Goal: Task Accomplishment & Management: Complete application form

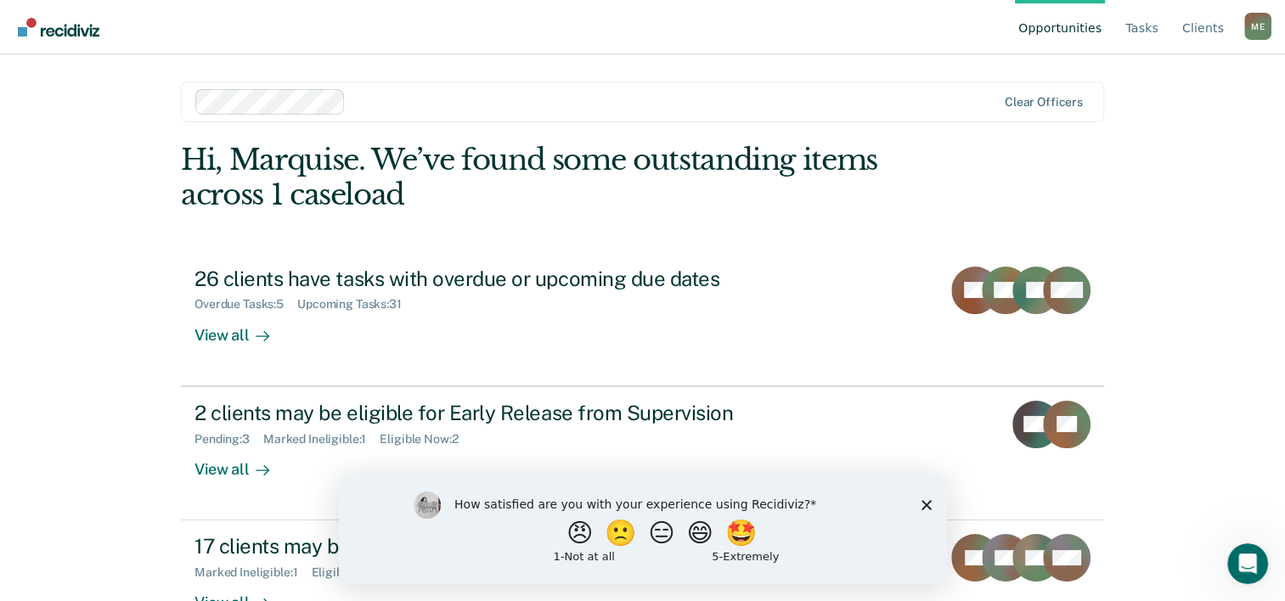
click at [926, 503] on icon "Close survey" at bounding box center [926, 504] width 10 height 10
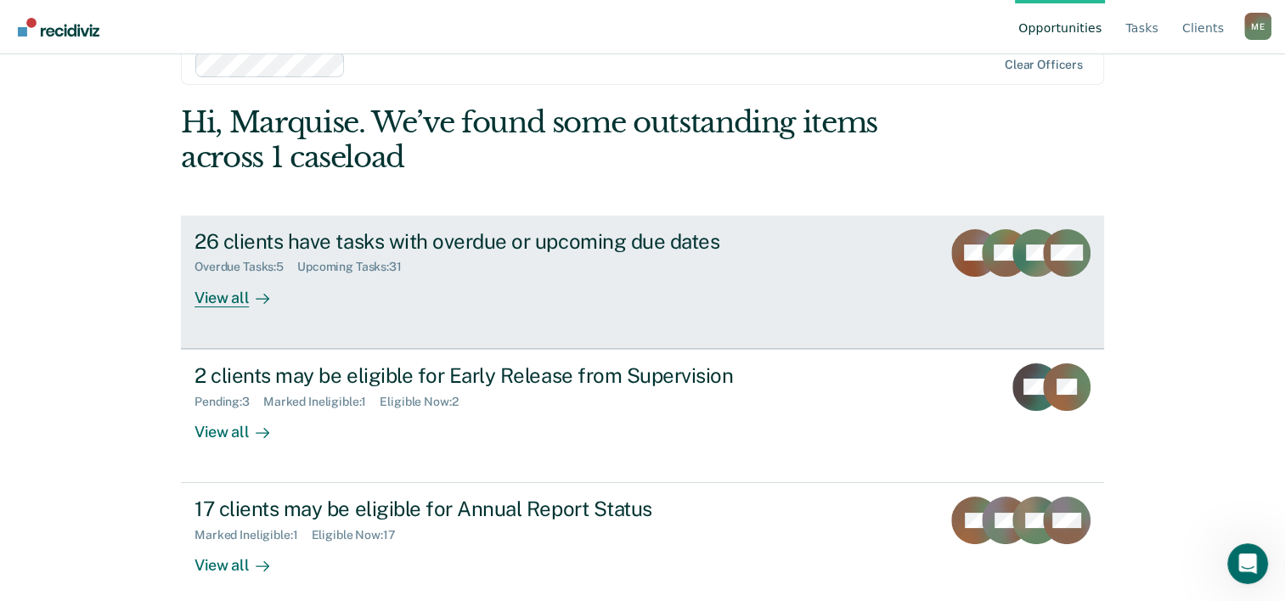
scroll to position [52, 0]
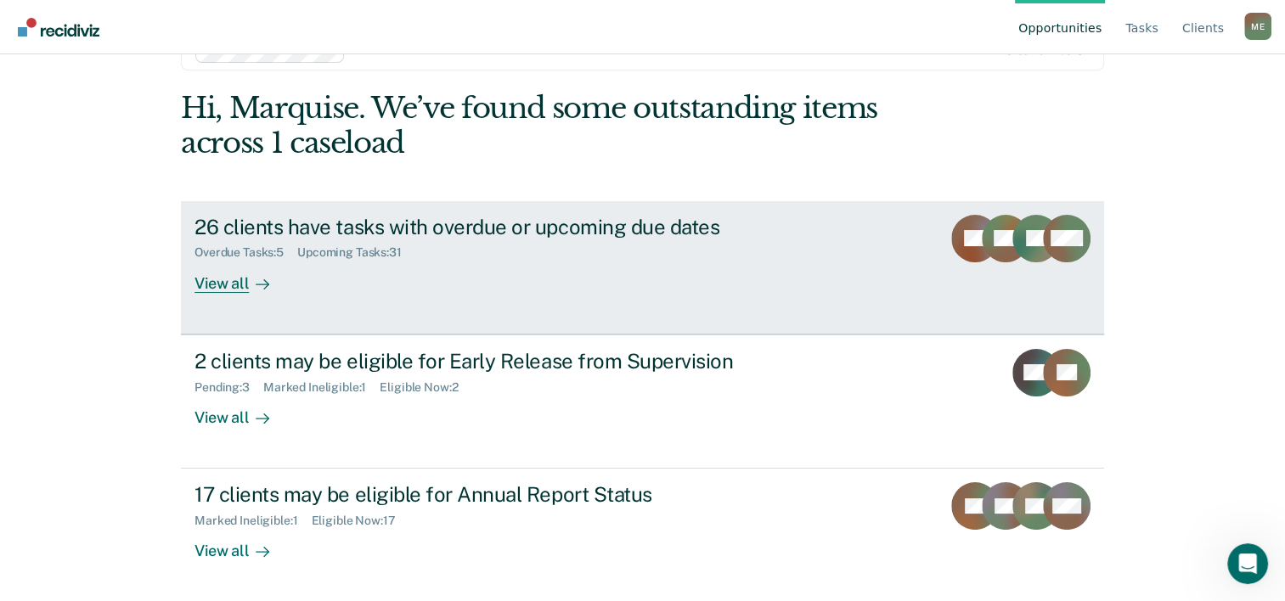
click at [385, 258] on div "Upcoming Tasks : 31" at bounding box center [356, 252] width 118 height 14
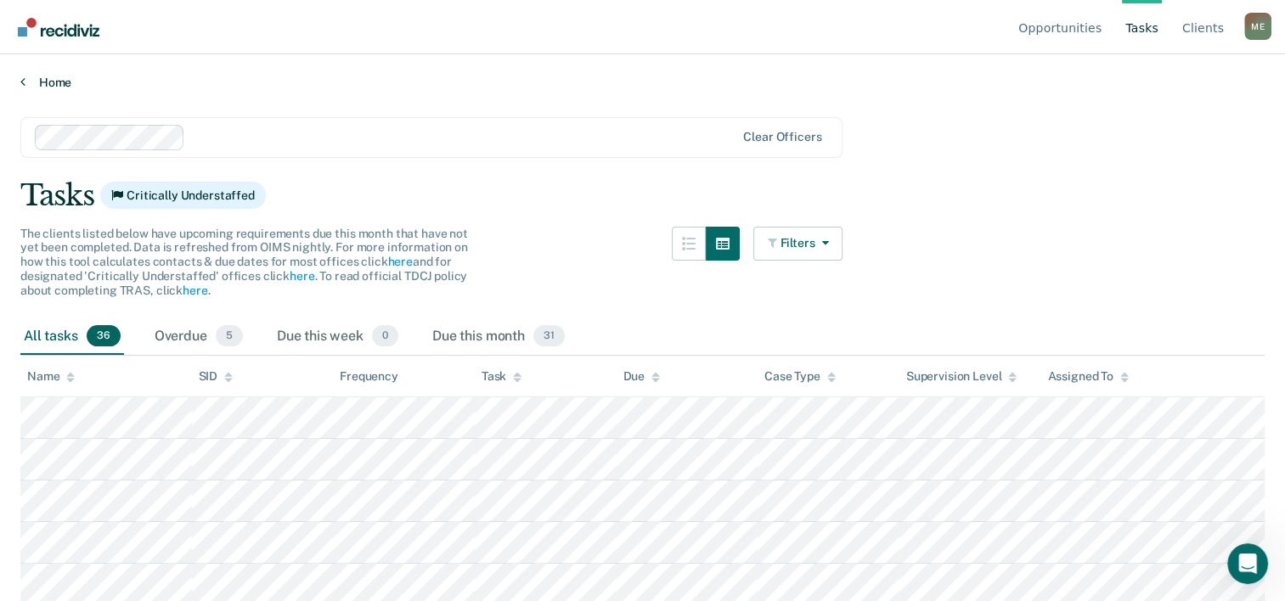
click at [58, 78] on link "Home" at bounding box center [642, 82] width 1244 height 15
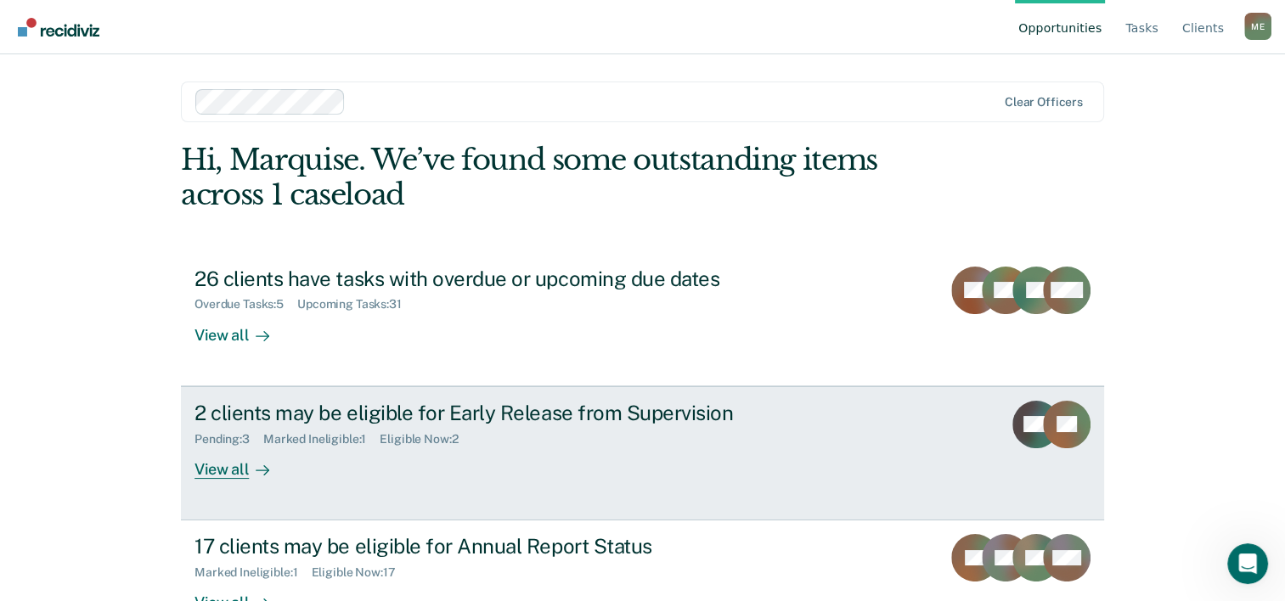
scroll to position [52, 0]
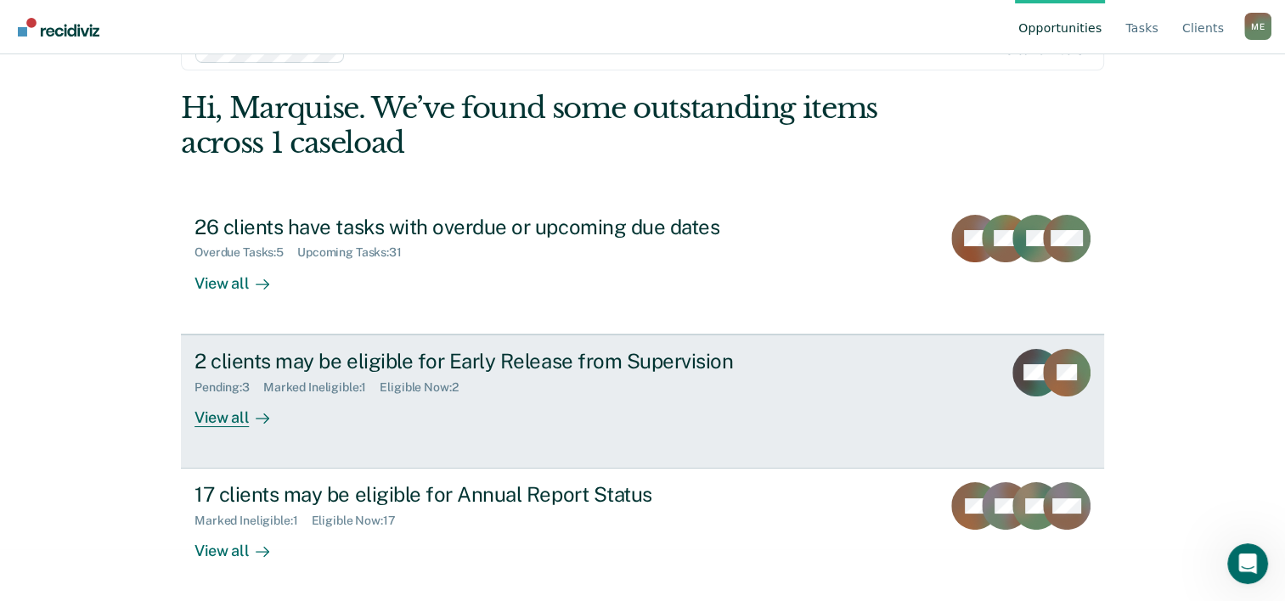
click at [224, 417] on div "View all" at bounding box center [241, 410] width 95 height 33
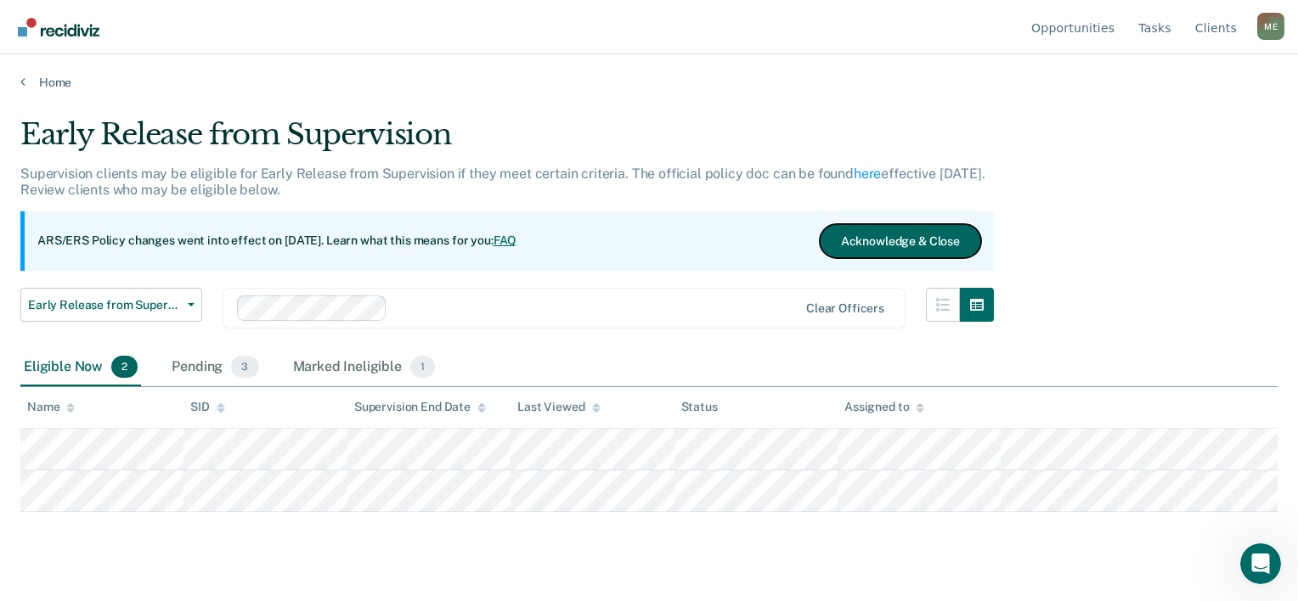
click at [849, 241] on button "Acknowledge & Close" at bounding box center [899, 241] width 161 height 34
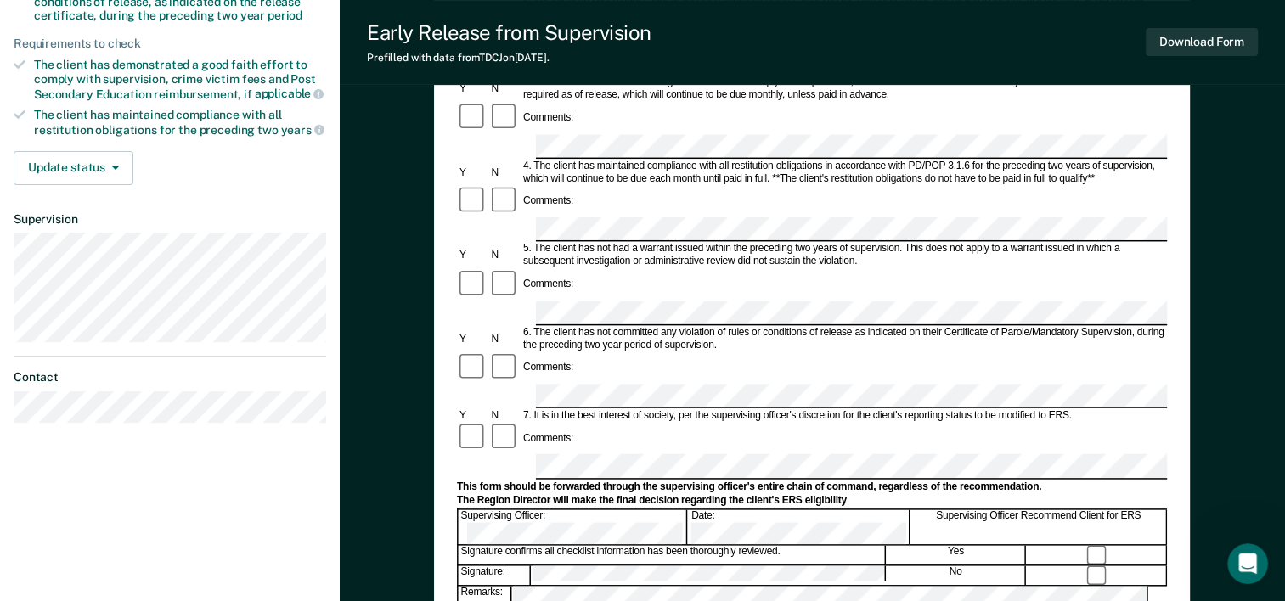
scroll to position [340, 0]
